Goal: Task Accomplishment & Management: Manage account settings

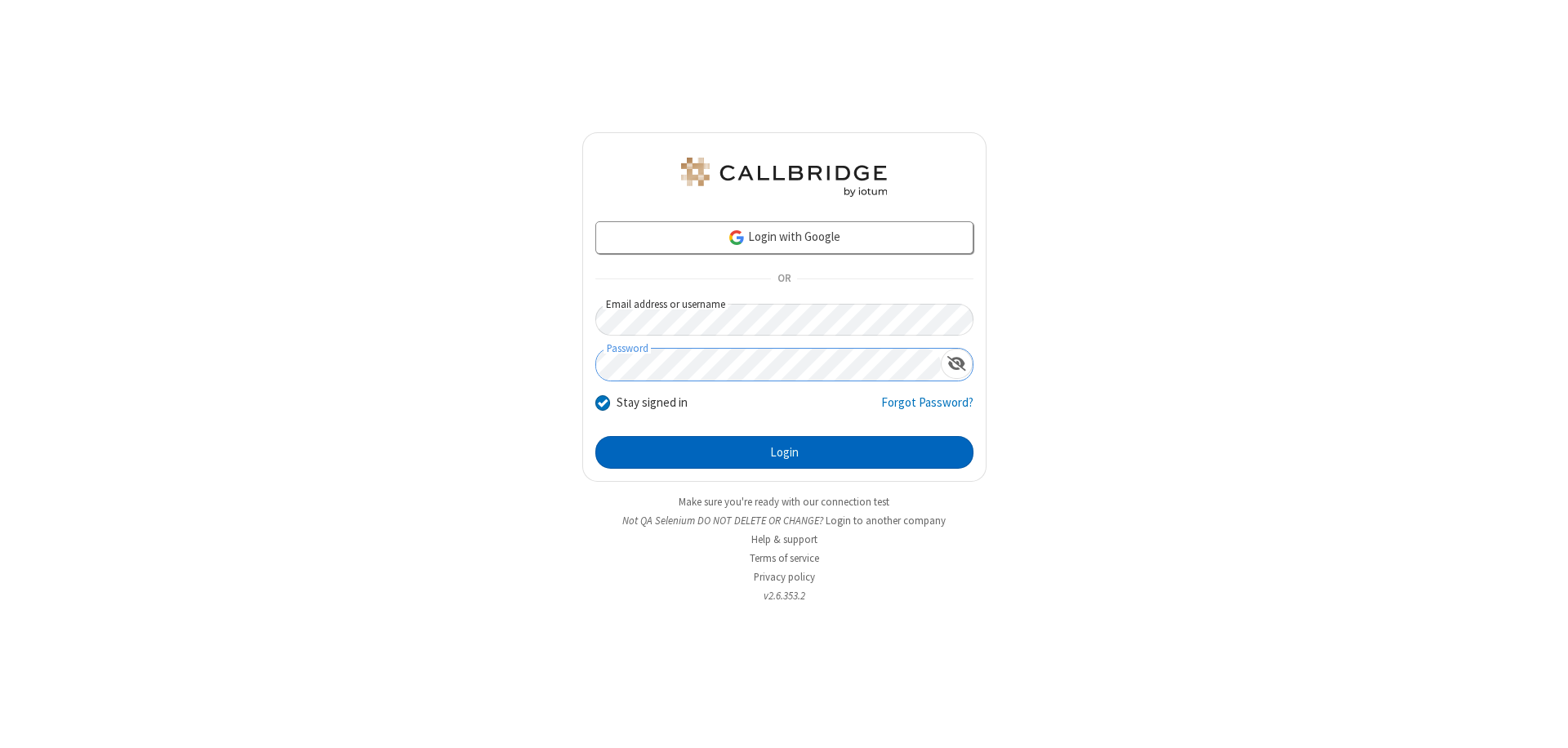
click at [784, 452] on button "Login" at bounding box center [784, 452] width 378 height 33
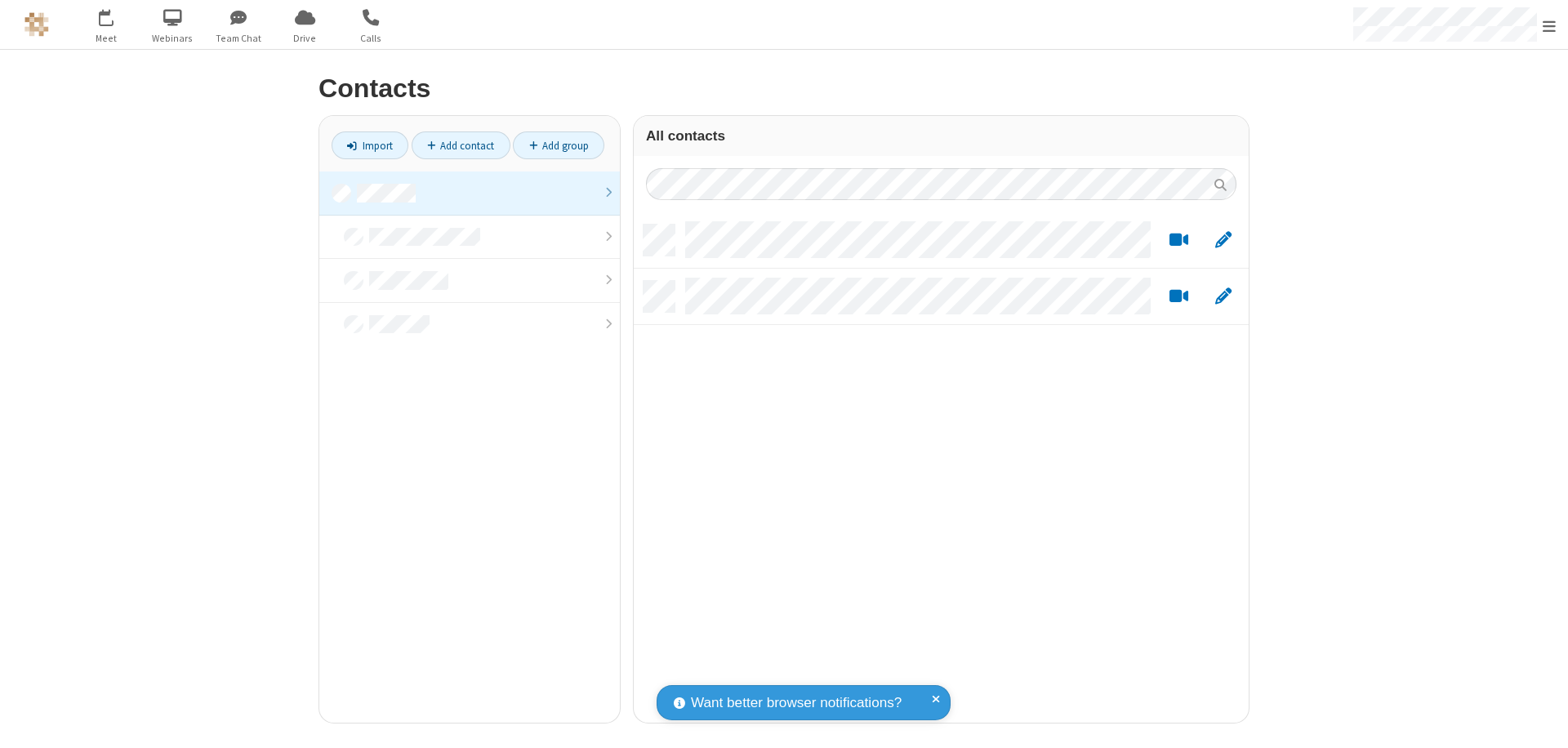
click at [470, 193] on link at bounding box center [470, 193] width 300 height 44
click at [460, 145] on link "Add contact" at bounding box center [460, 145] width 98 height 28
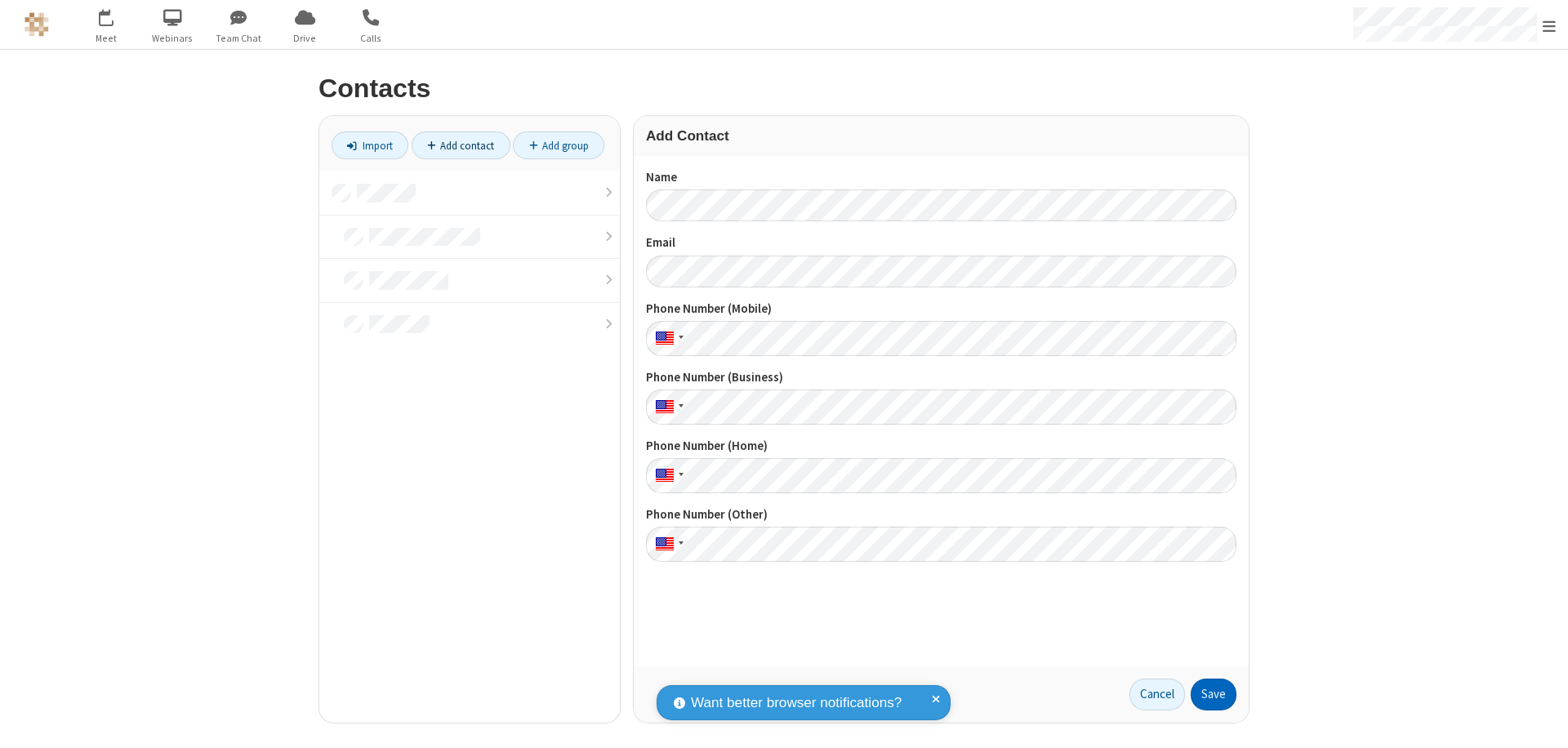
click at [1214, 694] on button "Save" at bounding box center [1213, 695] width 46 height 33
